Goal: Book appointment/travel/reservation

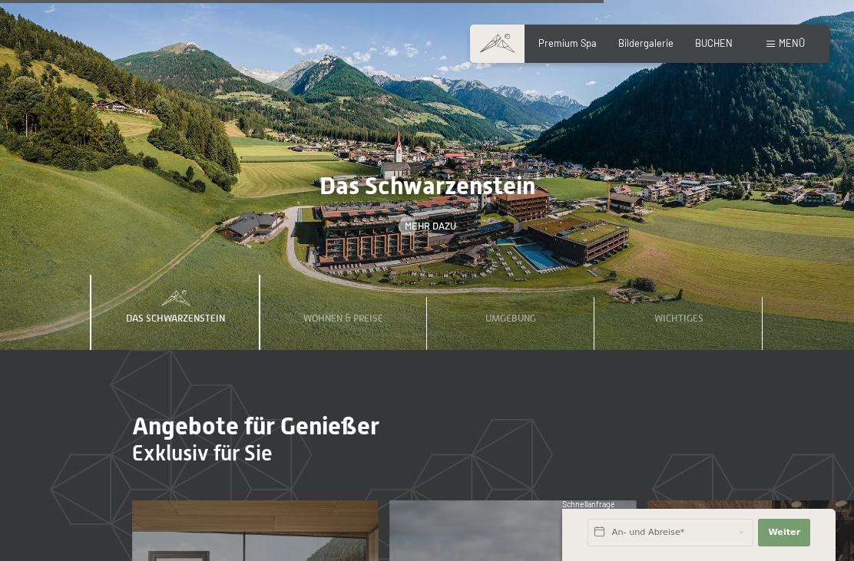
scroll to position [3772, 0]
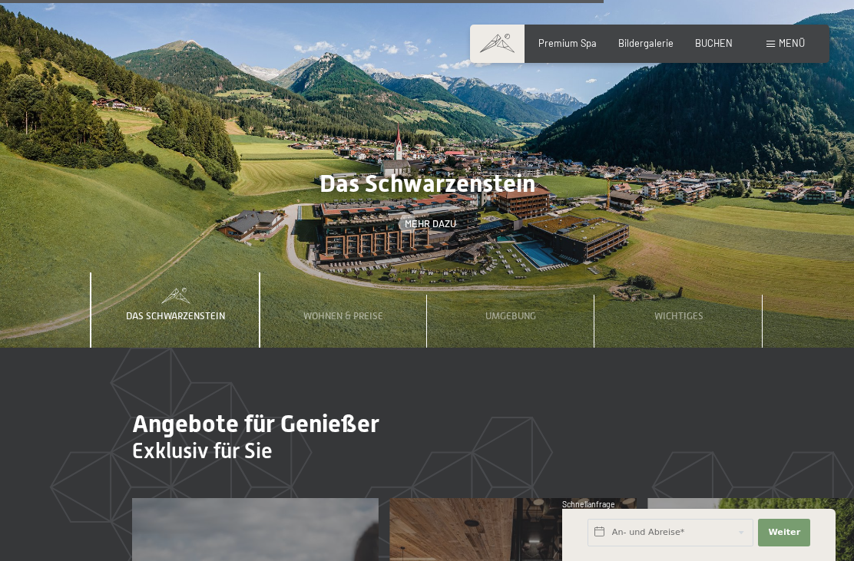
click at [355, 310] on span "Wohnen & Preise" at bounding box center [343, 316] width 80 height 12
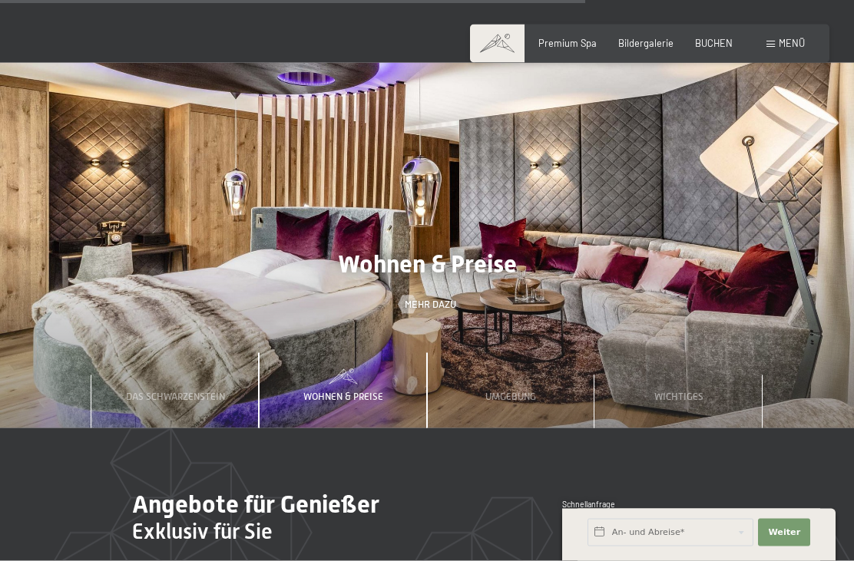
scroll to position [3689, 0]
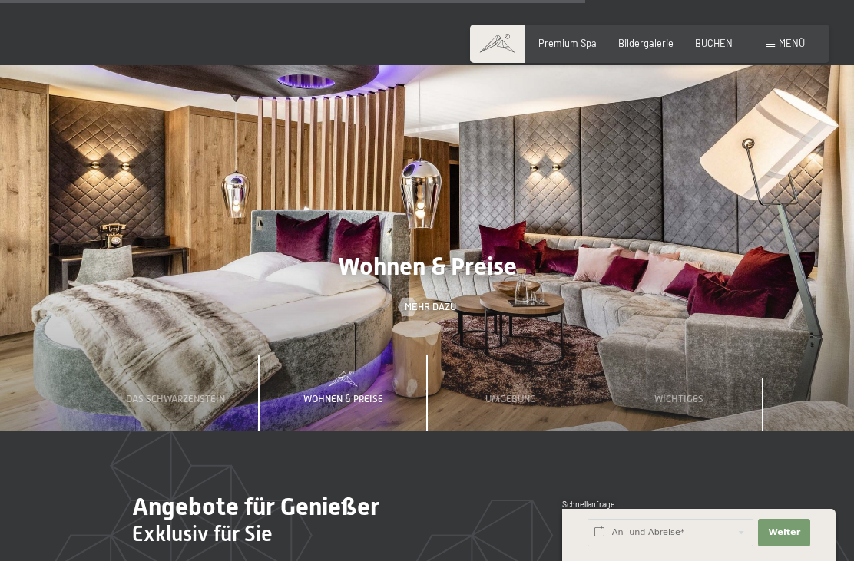
click at [435, 305] on span "Mehr dazu" at bounding box center [430, 307] width 51 height 14
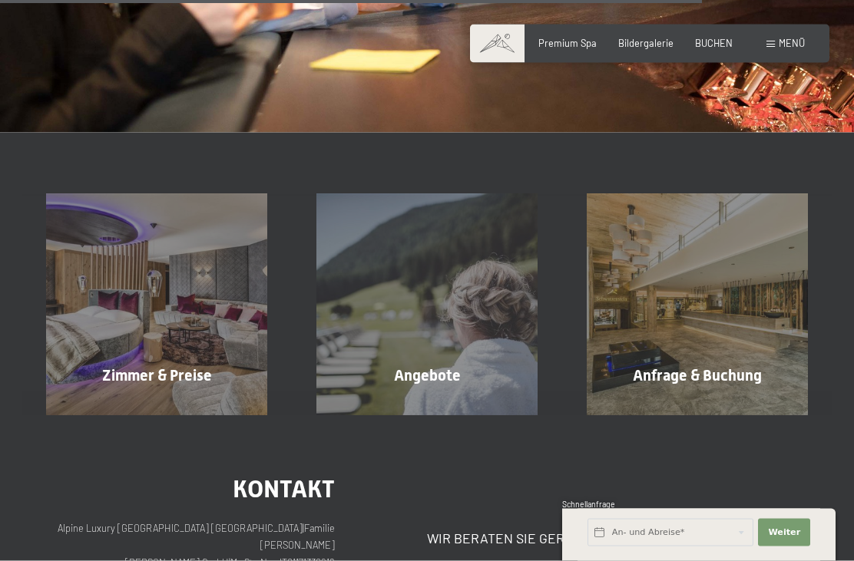
scroll to position [1804, 0]
click at [183, 349] on div "Zimmer & Preise Mehr erfahren" at bounding box center [157, 304] width 270 height 221
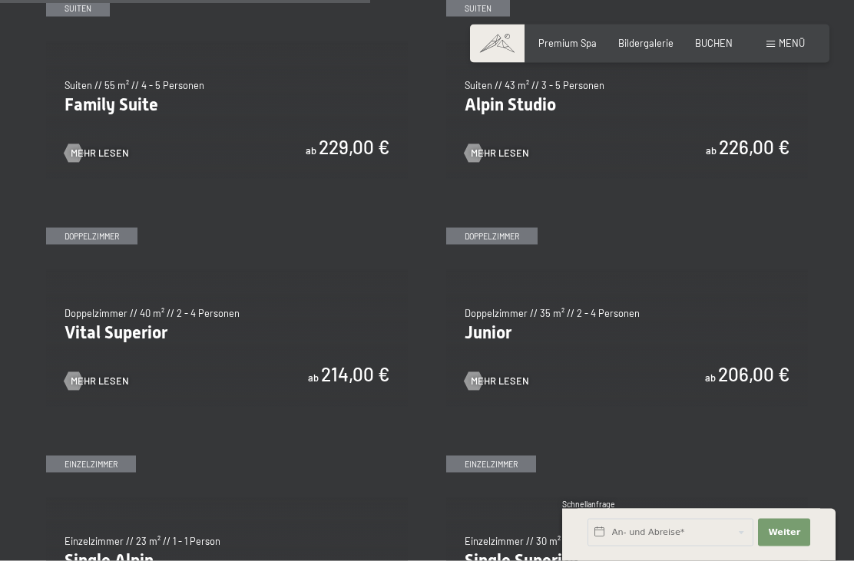
scroll to position [1528, 0]
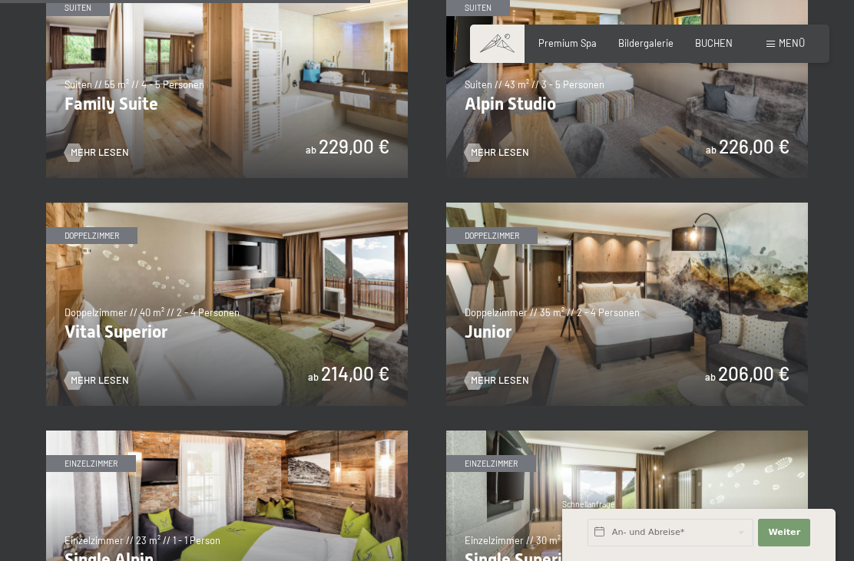
click at [296, 333] on span "Einwilligung Marketing*" at bounding box center [341, 324] width 127 height 15
click at [270, 333] on input "Einwilligung Marketing*" at bounding box center [262, 324] width 15 height 15
checkbox input "false"
click at [111, 382] on img at bounding box center [227, 305] width 362 height 204
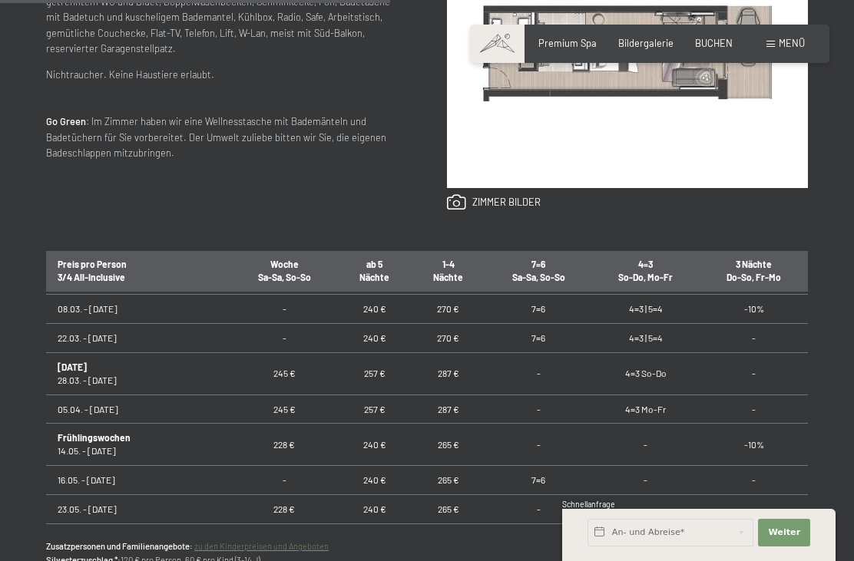
scroll to position [671, 0]
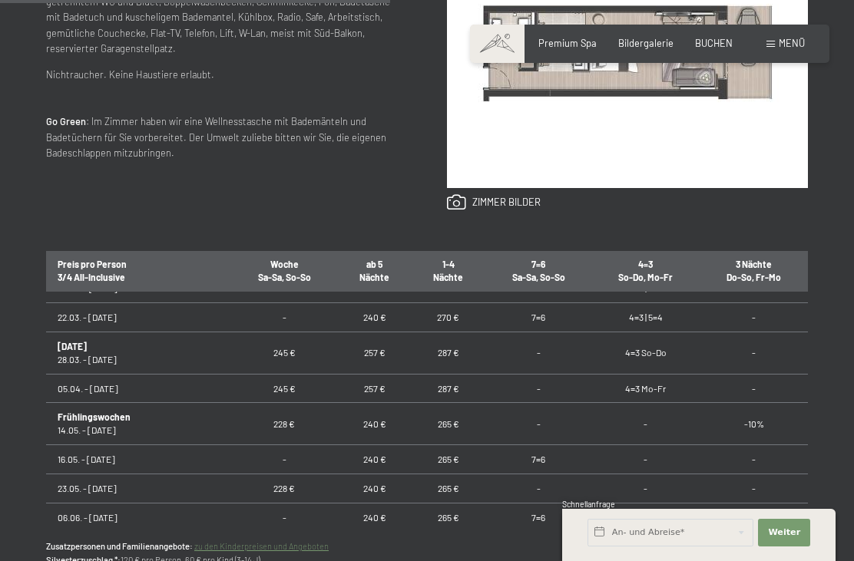
click at [667, 176] on img at bounding box center [627, 53] width 361 height 270
